Goal: Information Seeking & Learning: Learn about a topic

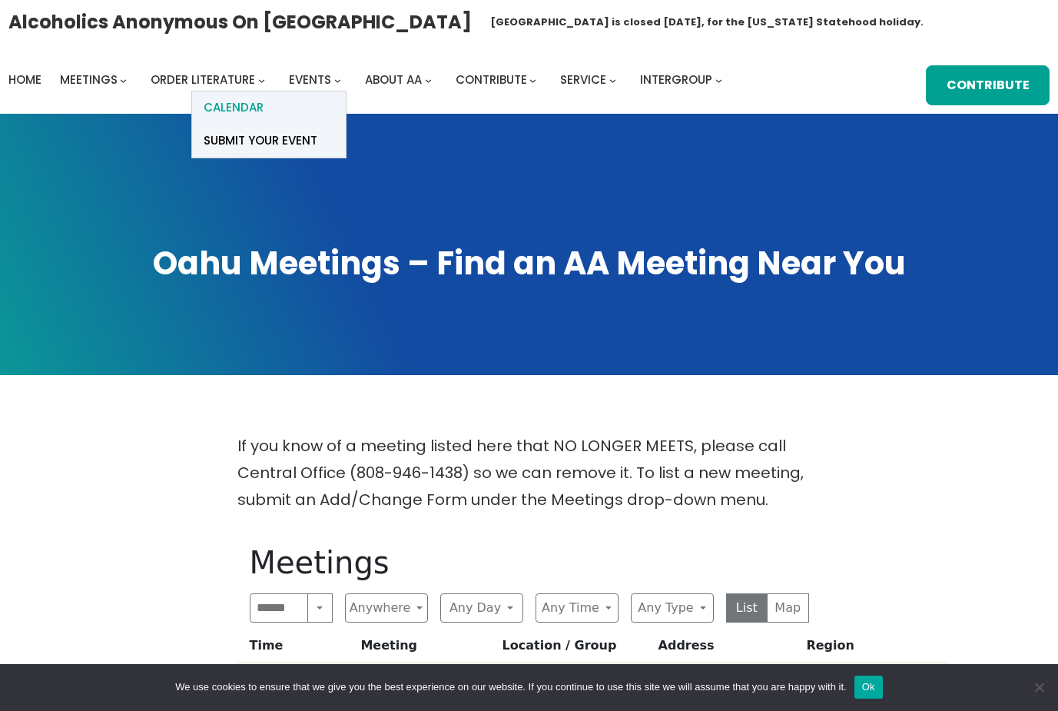
click at [245, 105] on span "Calendar" at bounding box center [234, 108] width 60 height 22
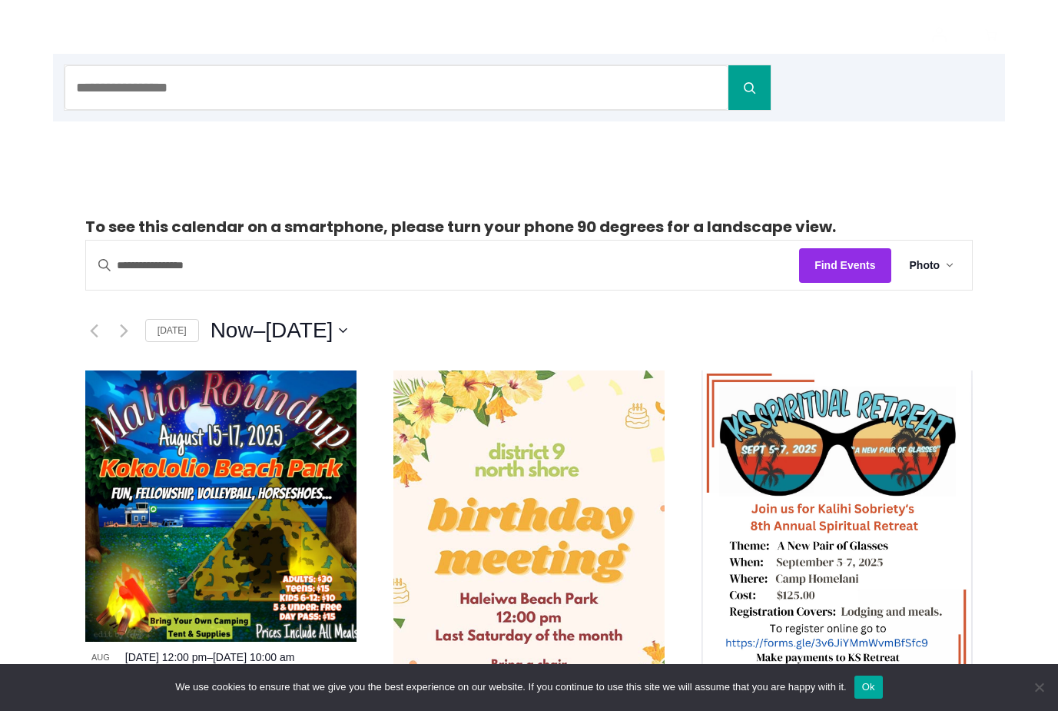
scroll to position [307, 0]
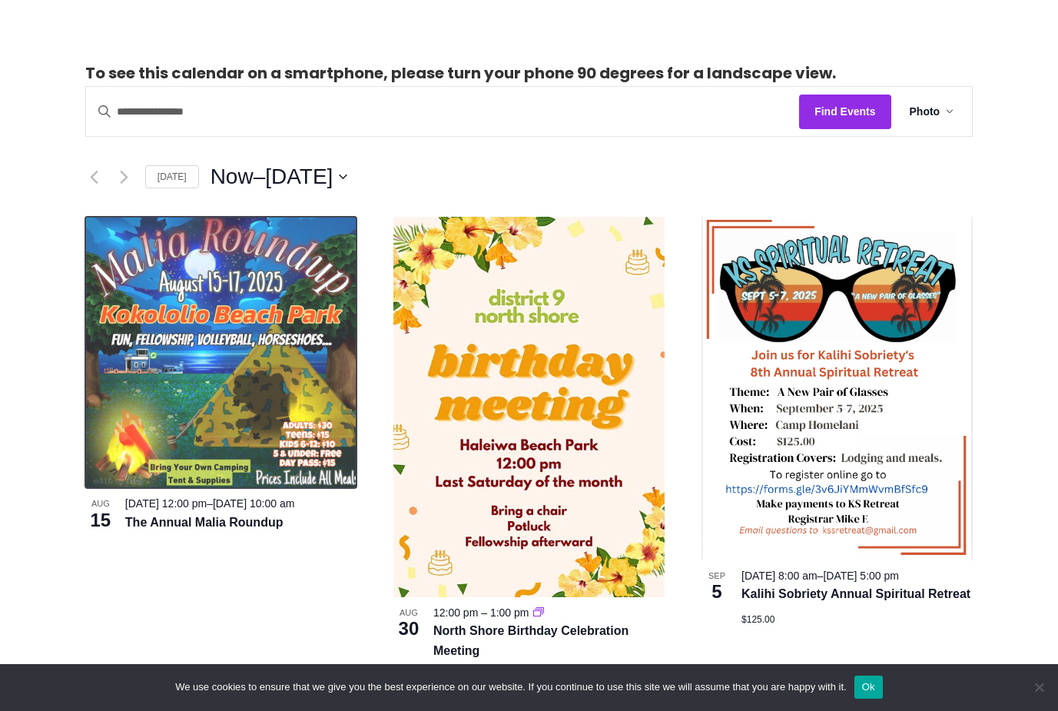
click at [183, 377] on img at bounding box center [220, 352] width 271 height 271
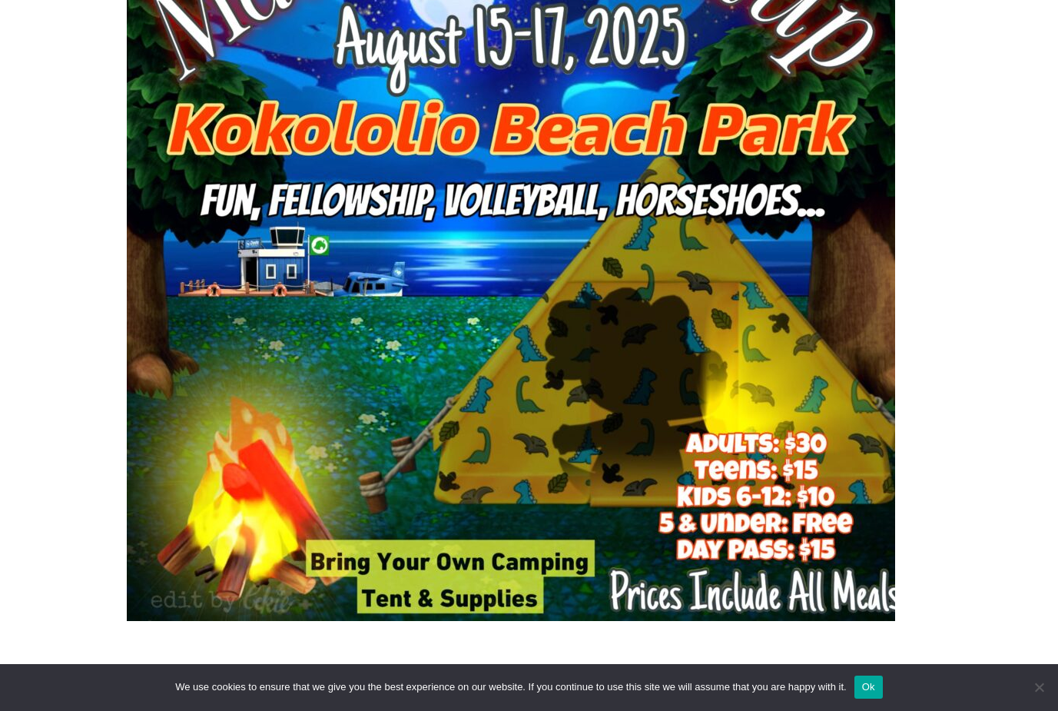
scroll to position [692, 0]
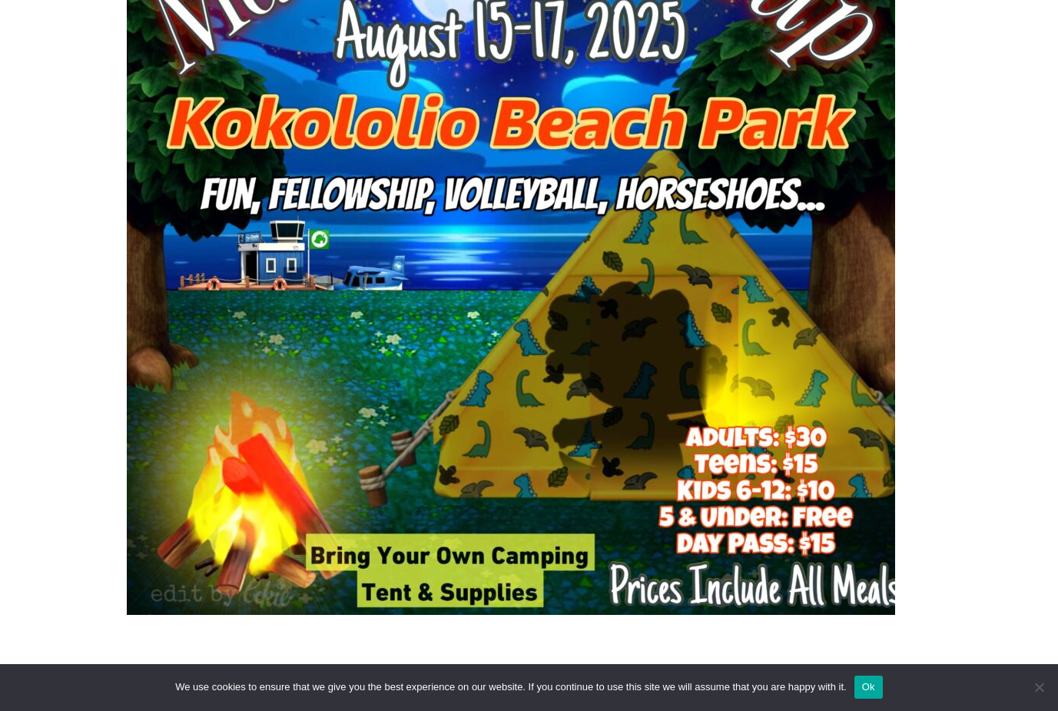
click at [866, 689] on button "Ok" at bounding box center [869, 687] width 28 height 23
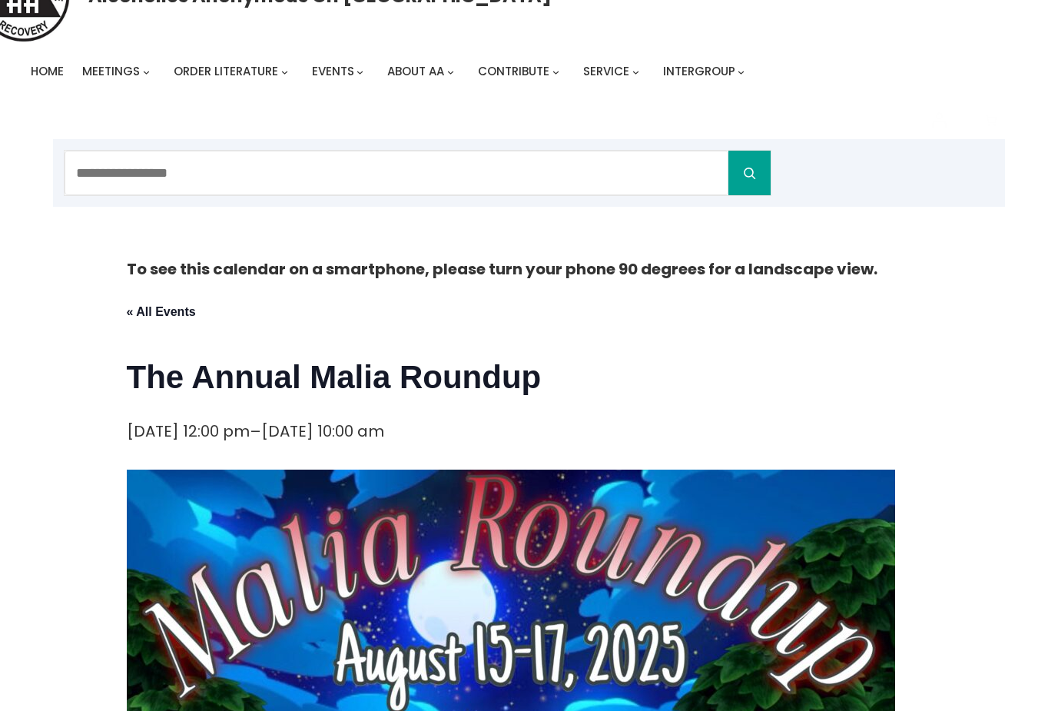
scroll to position [0, 0]
